Goal: Communication & Community: Answer question/provide support

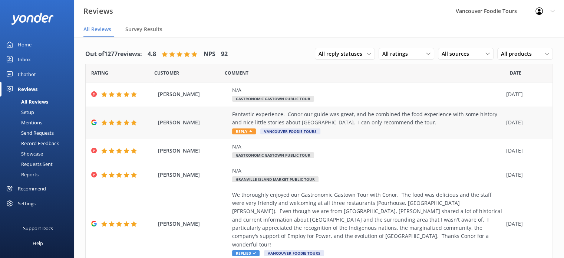
click at [350, 120] on div "Fantastic experience. Conor our guide was great, and he combined the food exper…" at bounding box center [367, 118] width 270 height 17
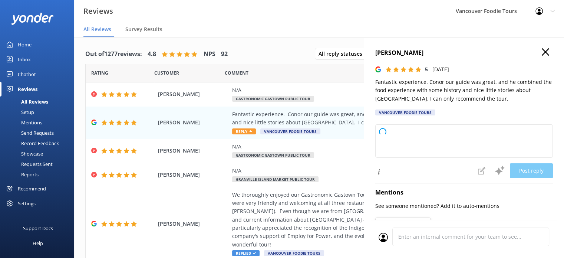
type textarea "Thank you so much for your wonderful review! We're thrilled you enjoyed the tou…"
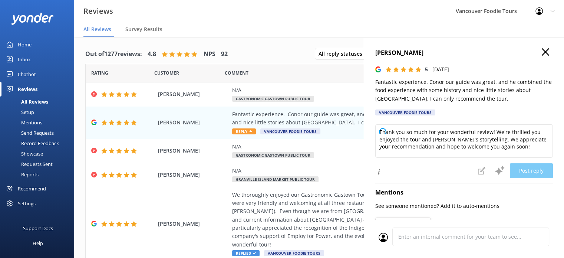
click at [541, 52] on use "button" at bounding box center [544, 51] width 7 height 7
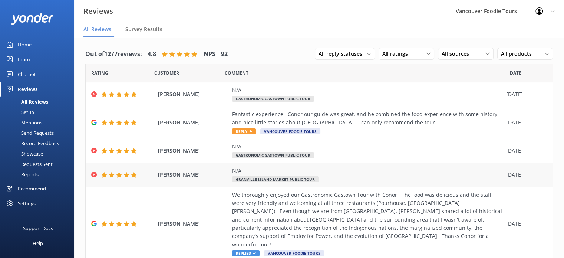
click at [346, 177] on div "N/A Granville Island Market Public Tour" at bounding box center [367, 174] width 270 height 17
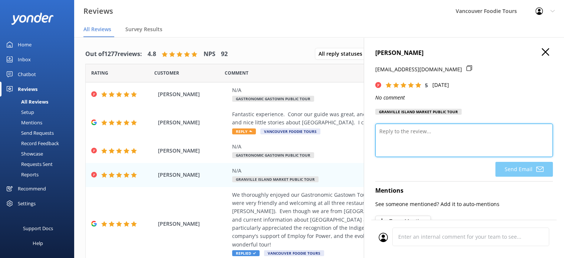
click at [435, 132] on textarea at bounding box center [463, 139] width 177 height 33
paste textarea "Thank you so much for your 5-star rating! We’re so glad you enjoyed your time w…"
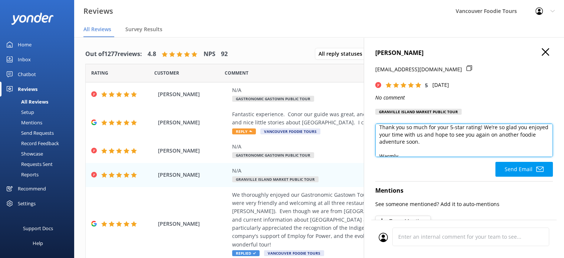
scroll to position [33, 0]
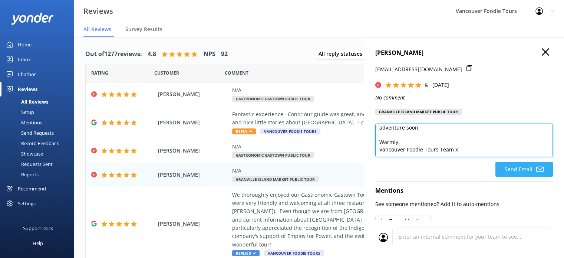
type textarea "Hi [PERSON_NAME], Thank you so much for your 5-star rating! We’re so glad you e…"
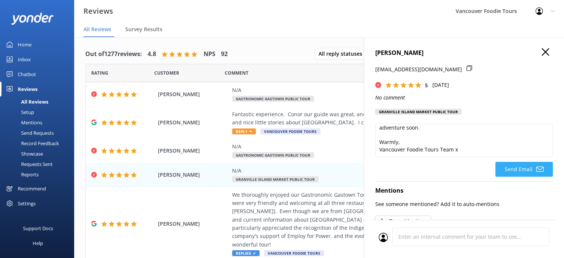
click at [517, 164] on button "Send Email" at bounding box center [523, 169] width 57 height 15
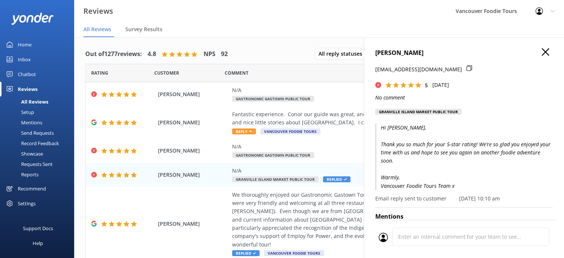
click at [541, 53] on use "button" at bounding box center [544, 51] width 7 height 7
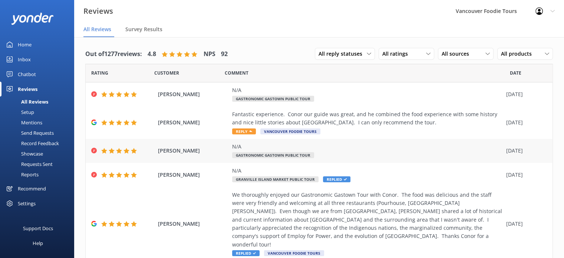
click at [344, 145] on div "N/A" at bounding box center [367, 146] width 270 height 8
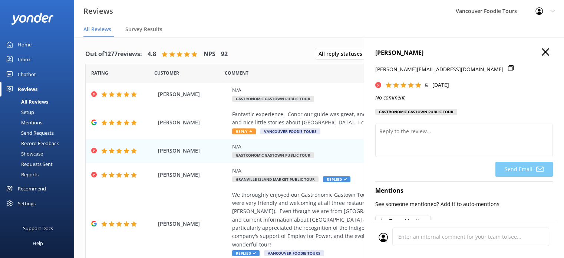
click at [541, 52] on icon "button" at bounding box center [544, 51] width 7 height 7
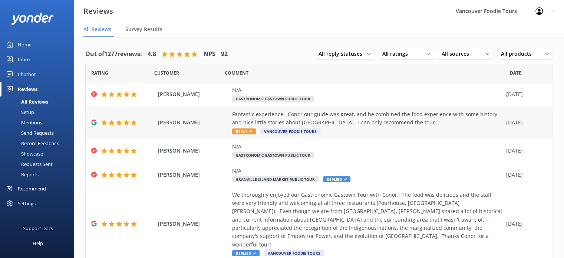
click at [262, 113] on div "Fantastic experience. Conor our guide was great, and he combined the food exper…" at bounding box center [367, 118] width 270 height 17
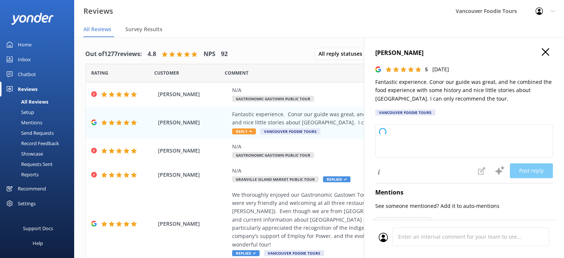
type textarea "Thank you so much for your wonderful review! We're delighted to hear you enjoye…"
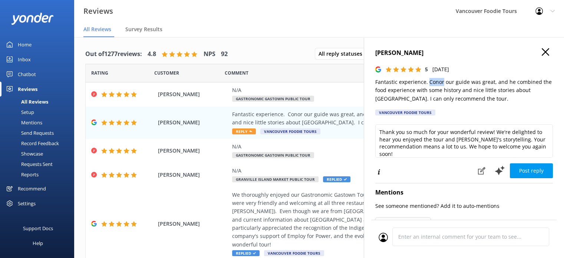
drag, startPoint x: 427, startPoint y: 83, endPoint x: 442, endPoint y: 83, distance: 15.2
click at [442, 83] on p "Fantastic experience. Conor our guide was great, and he combined the food exper…" at bounding box center [463, 90] width 177 height 25
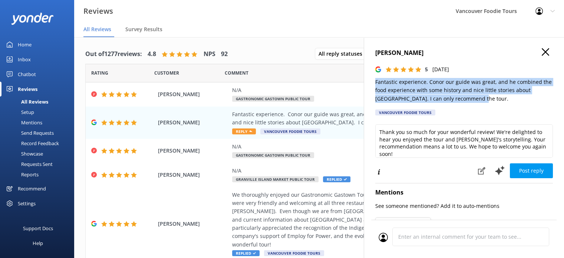
drag, startPoint x: 372, startPoint y: 83, endPoint x: 489, endPoint y: 100, distance: 118.3
click at [489, 100] on div "[PERSON_NAME] 5 [DATE] Fantastic experience. Conor our guide was great, and he …" at bounding box center [463, 166] width 200 height 258
copy p "Fantastic experience. Conor our guide was great, and he combined the food exper…"
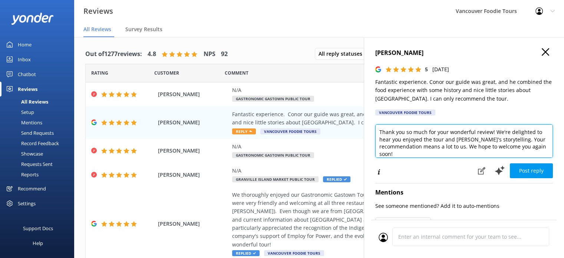
click at [420, 138] on textarea "Thank you so much for your wonderful review! We're delighted to hear you enjoye…" at bounding box center [463, 140] width 177 height 33
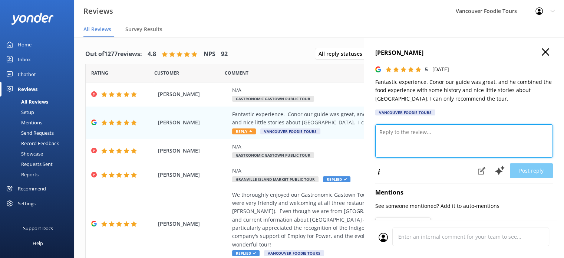
paste textarea "Hi [PERSON_NAME], Thank you so much for your wonderful review! We’re delighted …"
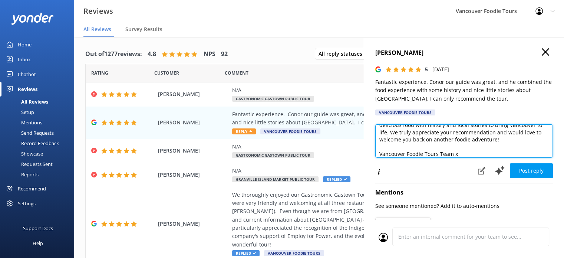
scroll to position [4, 0]
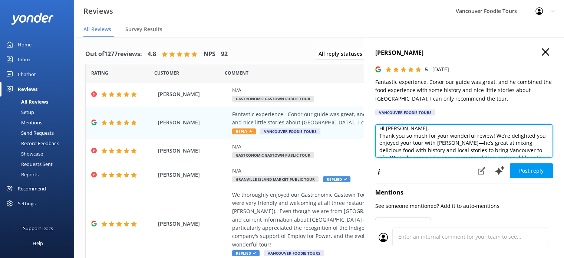
click at [425, 130] on textarea "Hi [PERSON_NAME], Thank you so much for your wonderful review! We’re delighted …" at bounding box center [463, 140] width 177 height 33
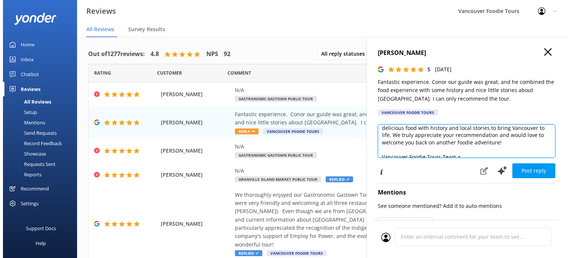
scroll to position [40, 0]
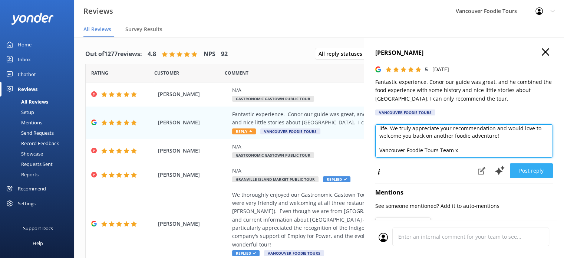
type textarea "Hi [PERSON_NAME], Thank you so much for your wonderful review! We’re delighted …"
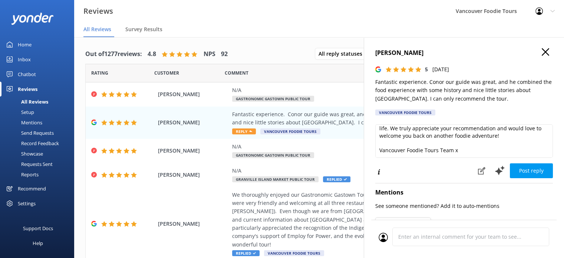
click at [542, 168] on button "Post reply" at bounding box center [530, 170] width 43 height 15
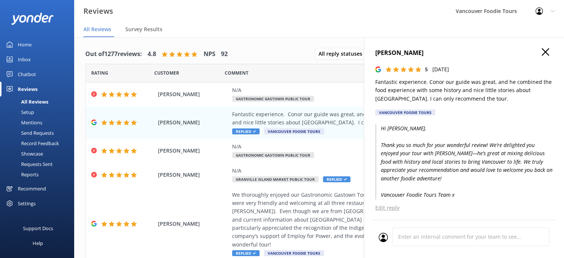
click at [541, 50] on icon "button" at bounding box center [544, 51] width 7 height 7
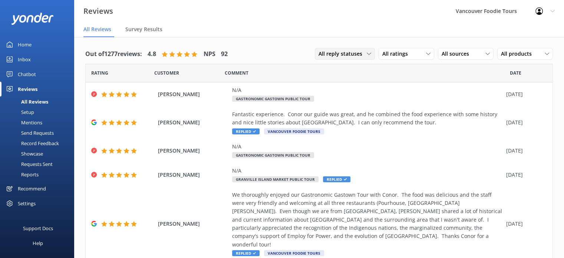
click at [338, 53] on span "All reply statuses" at bounding box center [342, 54] width 48 height 8
click at [333, 84] on div "Needs a reply" at bounding box center [333, 83] width 29 height 7
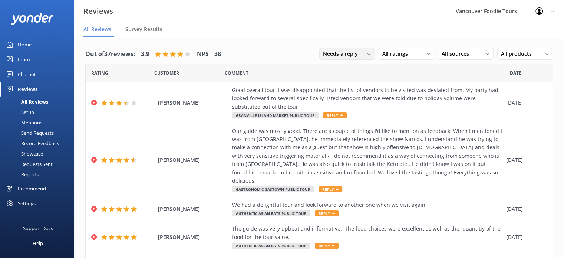
click at [338, 53] on span "Needs a reply" at bounding box center [342, 54] width 39 height 8
click at [336, 67] on div "All reply statuses" at bounding box center [341, 68] width 36 height 7
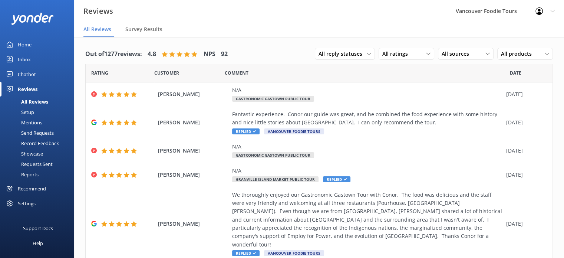
click at [37, 54] on link "Inbox" at bounding box center [37, 59] width 74 height 15
